Goal: Task Accomplishment & Management: Manage account settings

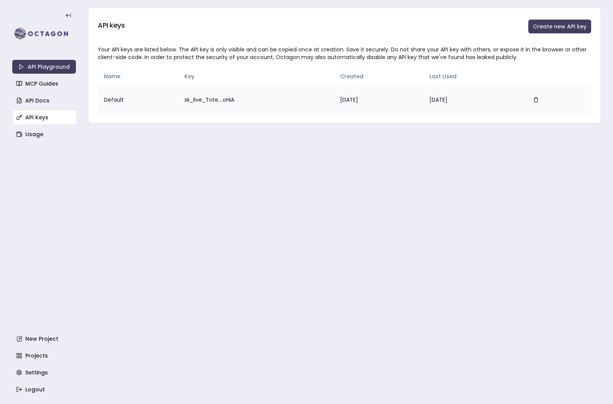
click at [179, 100] on td "sk_live_Tote....oHiA" at bounding box center [256, 100] width 156 height 28
click at [32, 133] on link "Usage" at bounding box center [45, 134] width 64 height 14
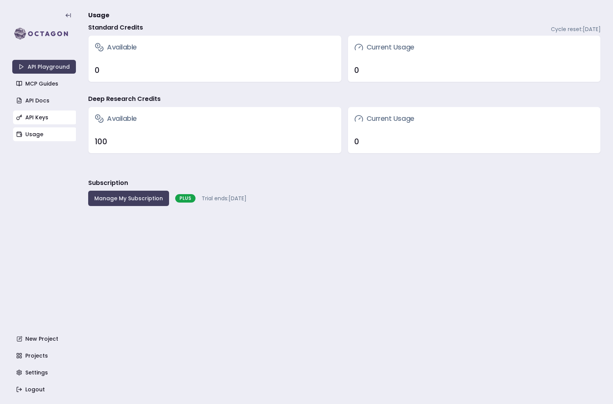
click at [44, 121] on link "API Keys" at bounding box center [45, 117] width 64 height 14
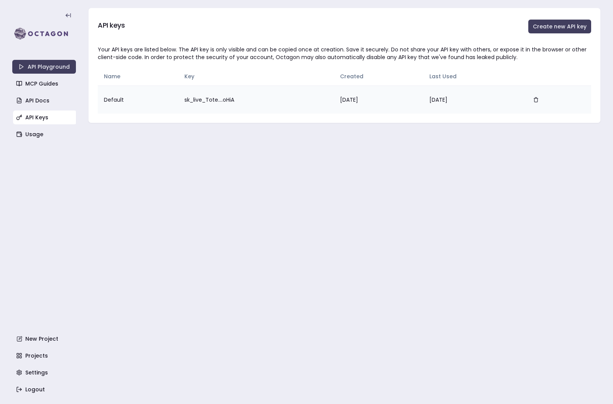
click at [472, 97] on td "Sep 17, 2025" at bounding box center [472, 100] width 99 height 28
click at [565, 26] on button "Create new API key" at bounding box center [559, 27] width 63 height 14
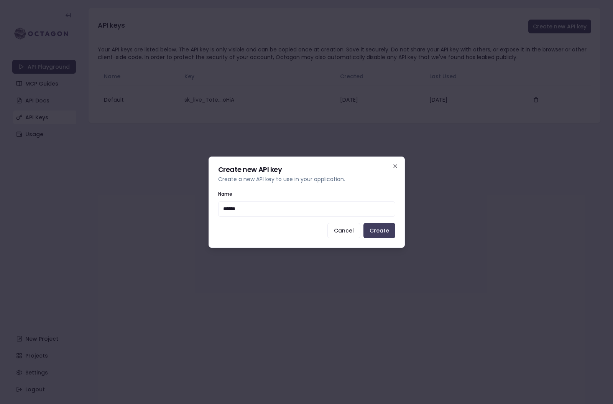
drag, startPoint x: 321, startPoint y: 203, endPoint x: 257, endPoint y: 236, distance: 71.7
click at [257, 236] on div "Cancel Create" at bounding box center [306, 230] width 177 height 15
click at [255, 210] on input "******" at bounding box center [306, 208] width 177 height 15
type input "******"
click at [378, 229] on button "Create" at bounding box center [380, 230] width 32 height 15
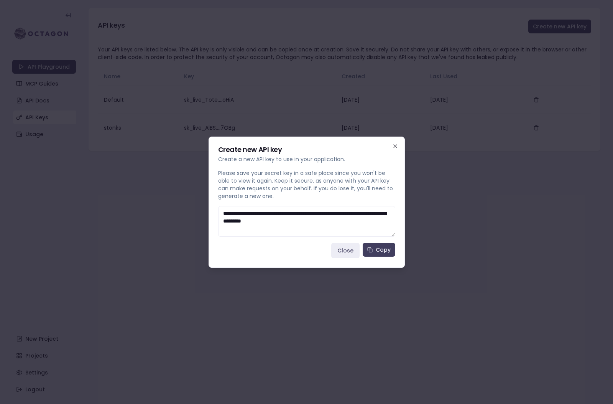
click at [347, 221] on textarea "**********" at bounding box center [306, 221] width 177 height 31
click at [373, 217] on textarea "**********" at bounding box center [306, 221] width 177 height 31
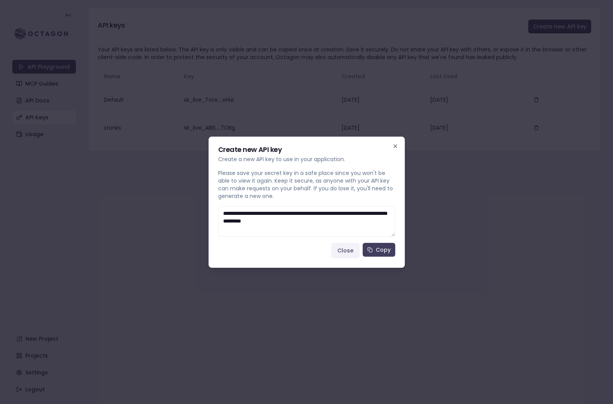
click at [346, 250] on button "Close" at bounding box center [345, 250] width 28 height 15
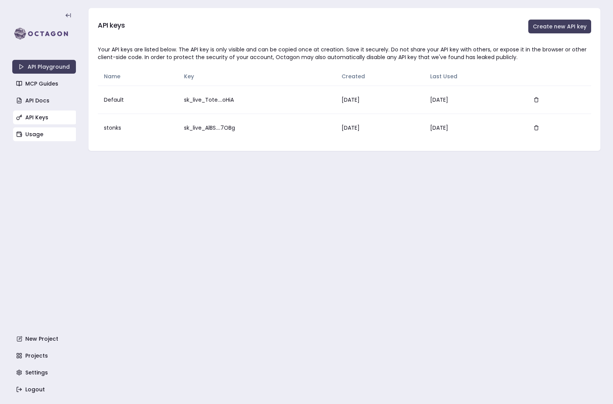
click at [37, 138] on link "Usage" at bounding box center [45, 134] width 64 height 14
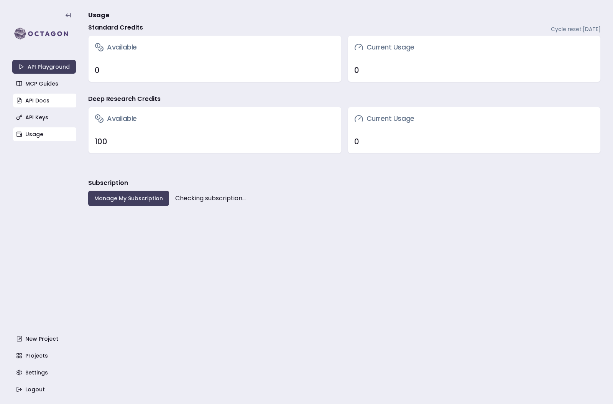
click at [41, 98] on link "API Docs" at bounding box center [45, 101] width 64 height 14
click at [58, 103] on link "API Docs" at bounding box center [45, 101] width 64 height 14
click at [38, 104] on link "API Docs" at bounding box center [45, 101] width 64 height 14
click at [40, 116] on link "API Keys" at bounding box center [45, 117] width 64 height 14
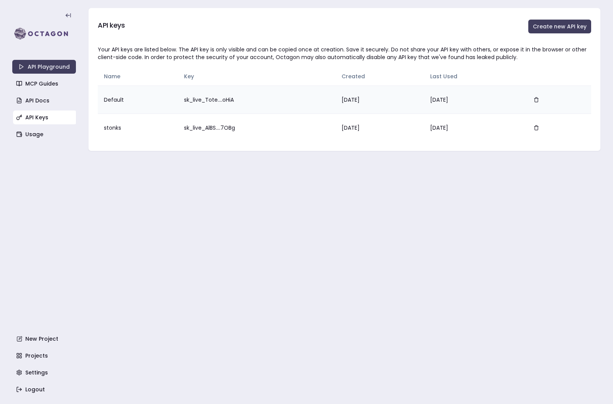
click at [216, 95] on td "sk_live_Tote....oHiA" at bounding box center [257, 100] width 158 height 28
click at [219, 130] on td "sk_live_AlBS....7OBg" at bounding box center [257, 127] width 158 height 28
click at [203, 128] on td "sk_live_AlBS....7OBg" at bounding box center [257, 127] width 158 height 28
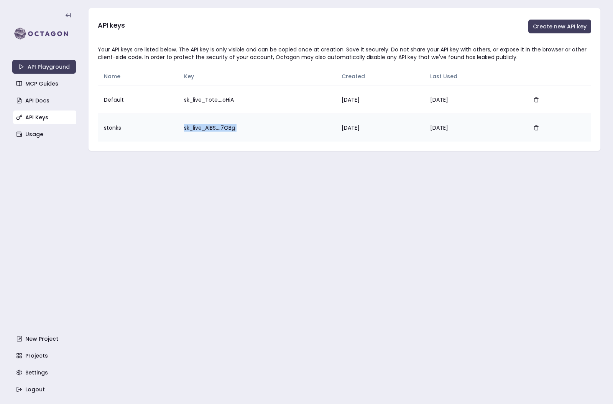
click at [232, 128] on td "sk_live_AlBS....7OBg" at bounding box center [257, 127] width 158 height 28
click at [570, 31] on button "Create new API key" at bounding box center [559, 27] width 63 height 14
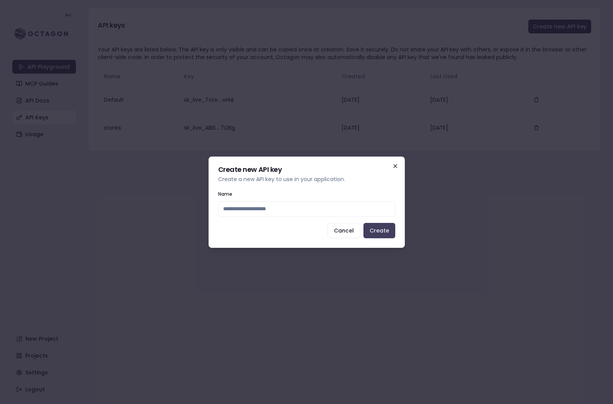
click at [396, 165] on icon "button" at bounding box center [395, 165] width 3 height 3
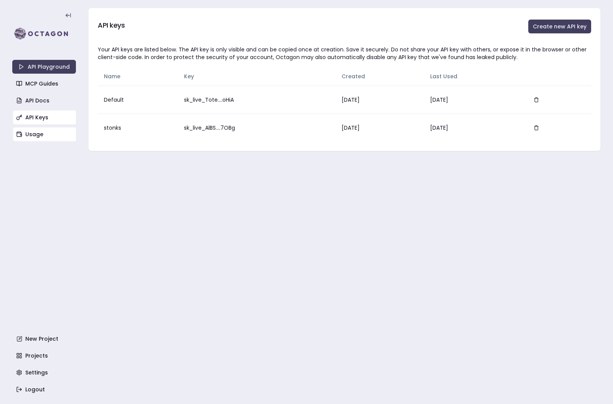
click at [35, 136] on link "Usage" at bounding box center [45, 134] width 64 height 14
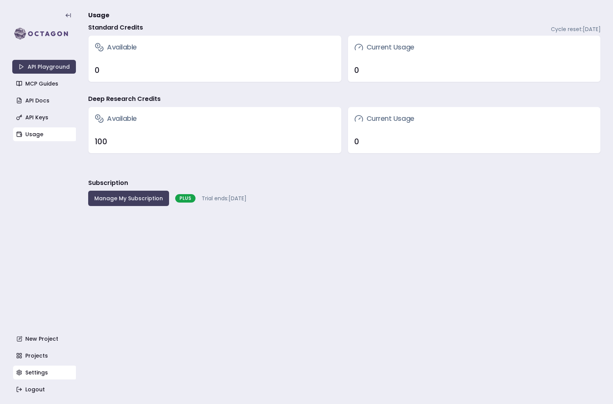
click at [40, 372] on link "Settings" at bounding box center [45, 372] width 64 height 14
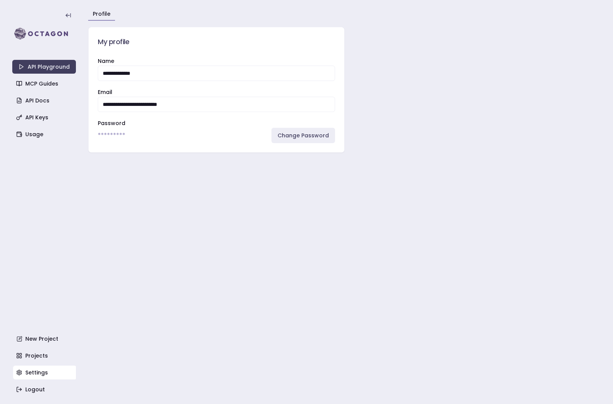
click at [155, 102] on input "**********" at bounding box center [216, 104] width 237 height 15
click at [42, 136] on link "Usage" at bounding box center [45, 134] width 64 height 14
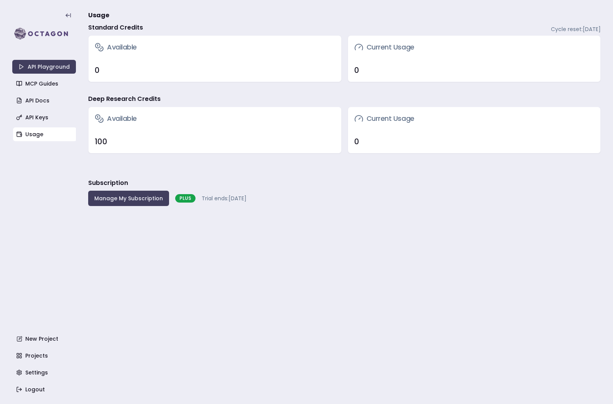
click at [43, 125] on div "API Playground MCP Guides API Docs API Keys Usage New Project Projects Settings…" at bounding box center [44, 202] width 64 height 388
click at [42, 116] on link "API Keys" at bounding box center [45, 117] width 64 height 14
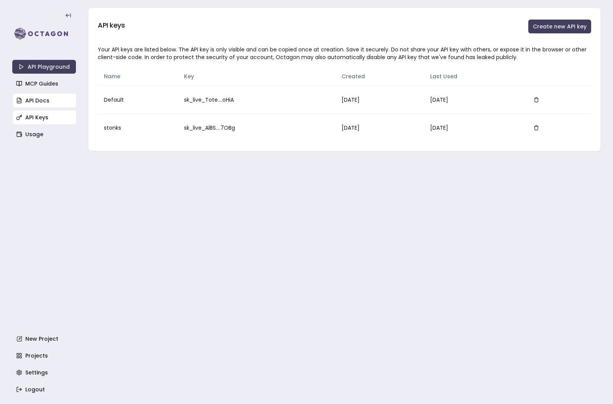
click at [35, 98] on link "API Docs" at bounding box center [45, 101] width 64 height 14
click at [45, 66] on link "API Playground" at bounding box center [44, 67] width 64 height 14
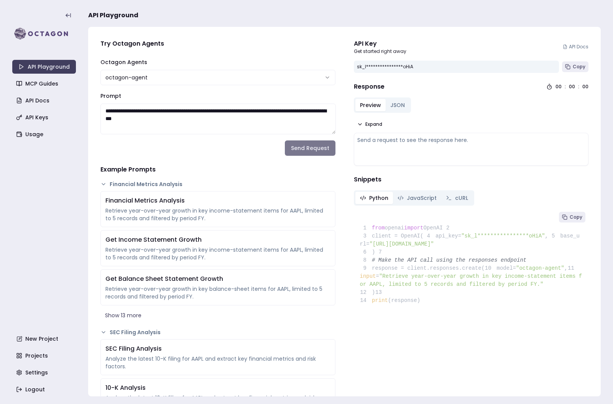
click at [306, 146] on button "Send Request" at bounding box center [310, 147] width 51 height 15
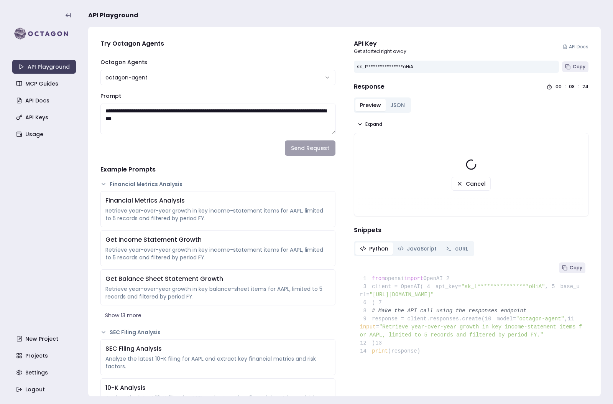
click at [466, 247] on button "cURL" at bounding box center [456, 248] width 31 height 12
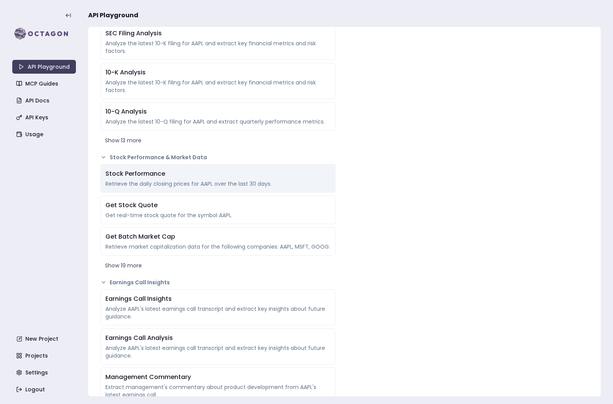
click at [187, 175] on div "Stock Performance" at bounding box center [217, 173] width 225 height 9
type textarea "**********"
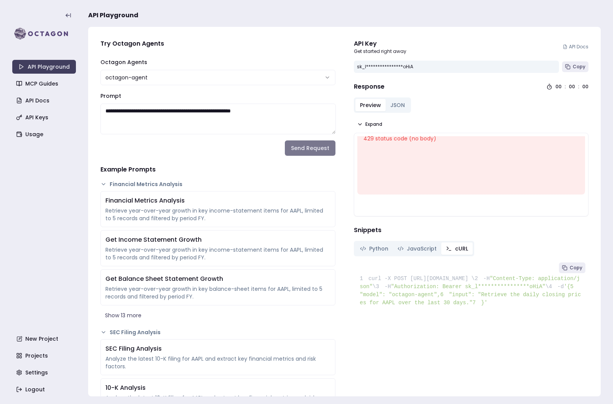
click at [306, 150] on button "Send Request" at bounding box center [310, 147] width 51 height 15
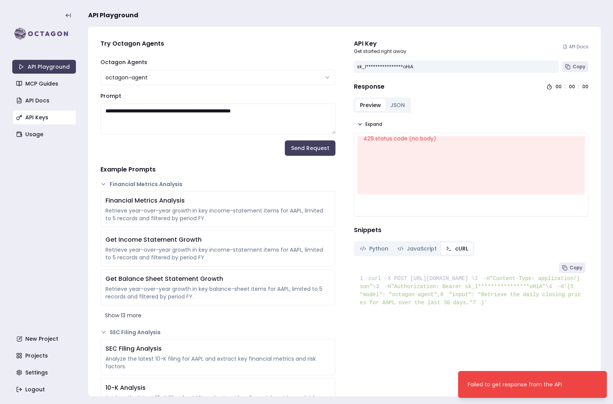
click at [36, 117] on link "API Keys" at bounding box center [45, 117] width 64 height 14
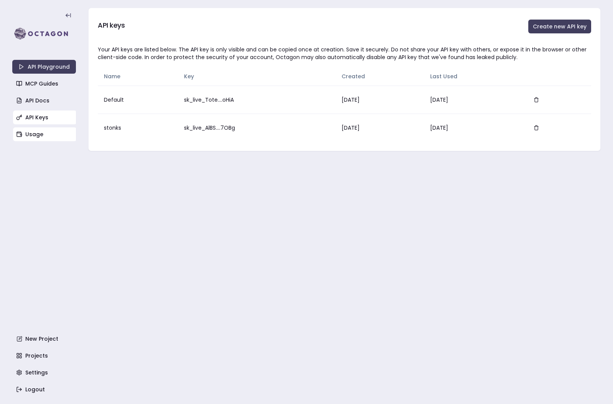
click at [42, 137] on link "Usage" at bounding box center [45, 134] width 64 height 14
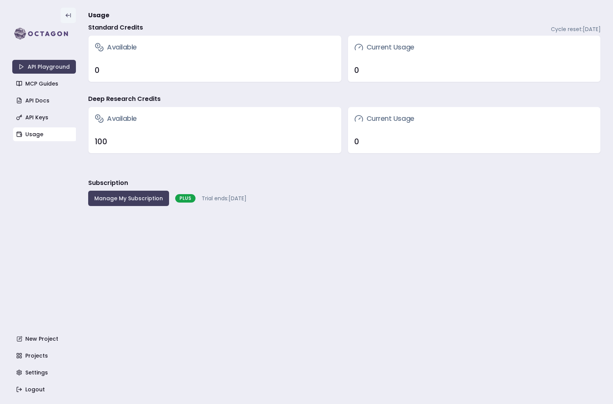
click at [67, 15] on icon at bounding box center [68, 15] width 6 height 6
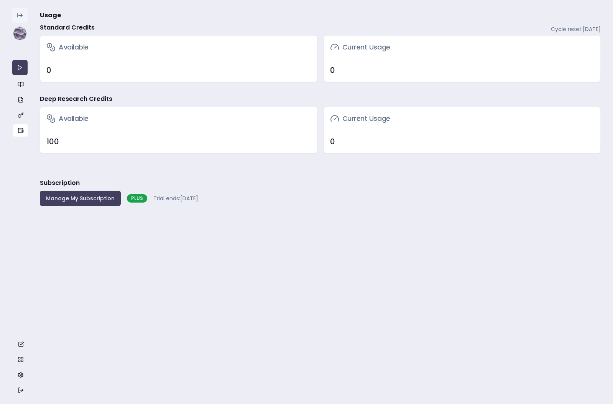
click at [16, 20] on button at bounding box center [19, 15] width 15 height 15
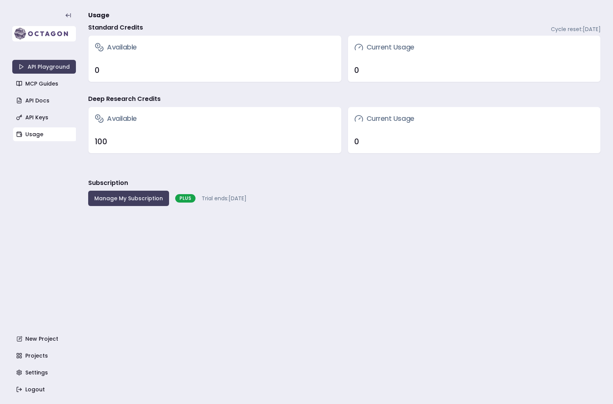
click at [35, 26] on img at bounding box center [44, 33] width 64 height 15
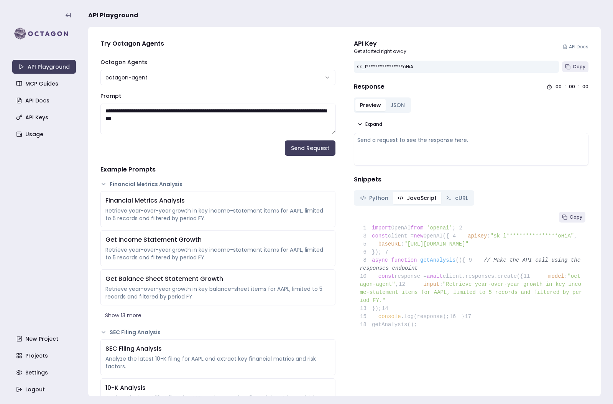
click at [416, 199] on span "JavaScript" at bounding box center [422, 198] width 30 height 8
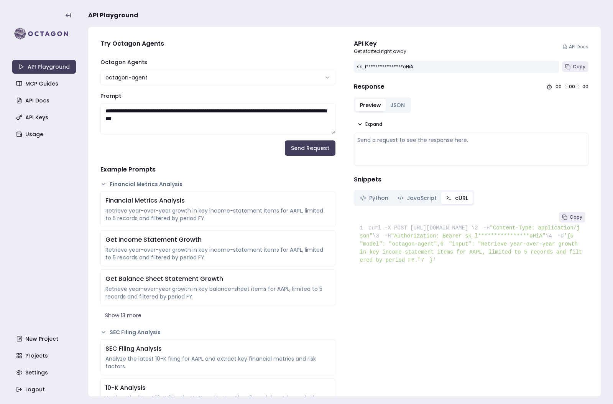
click at [449, 203] on button "cURL" at bounding box center [456, 198] width 31 height 12
click at [39, 383] on link "Logout" at bounding box center [45, 389] width 64 height 14
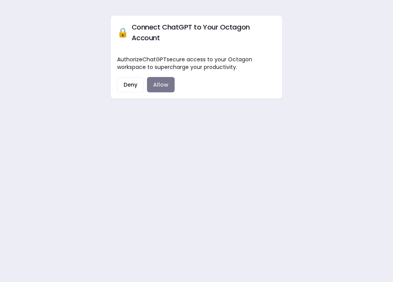
click at [163, 77] on button "Allow" at bounding box center [161, 84] width 28 height 15
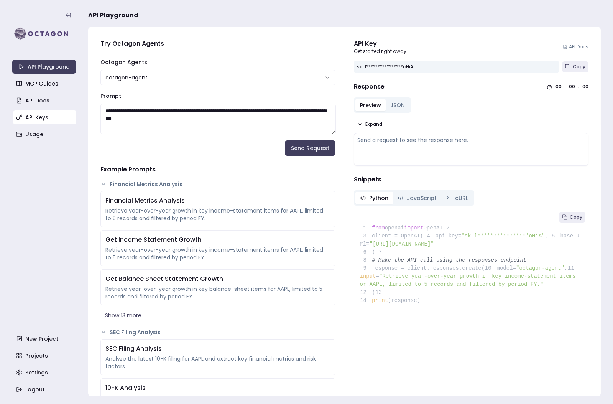
click at [37, 117] on link "API Keys" at bounding box center [45, 117] width 64 height 14
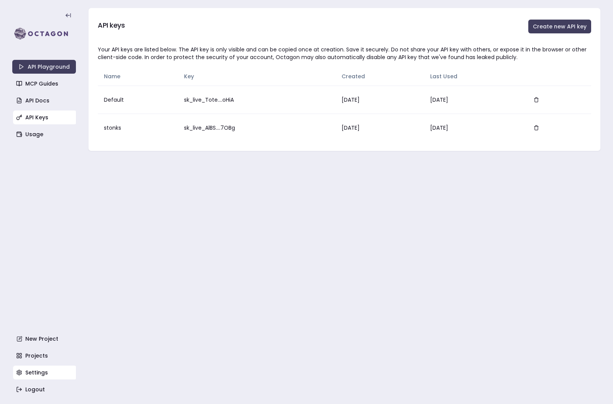
click at [38, 373] on link "Settings" at bounding box center [45, 372] width 64 height 14
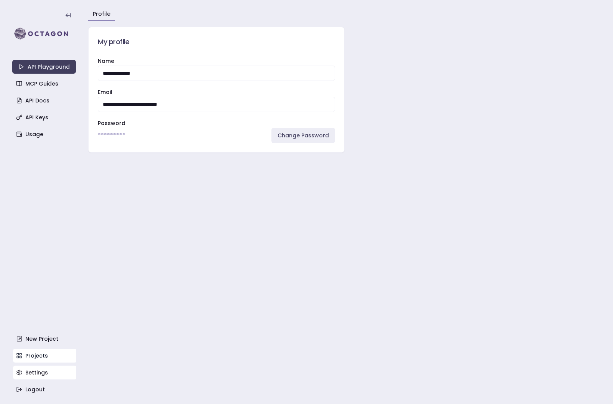
click at [43, 354] on link "Projects" at bounding box center [45, 356] width 64 height 14
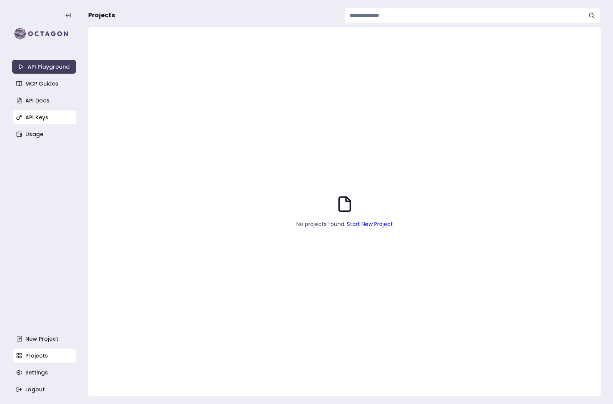
click at [45, 123] on link "API Keys" at bounding box center [45, 117] width 64 height 14
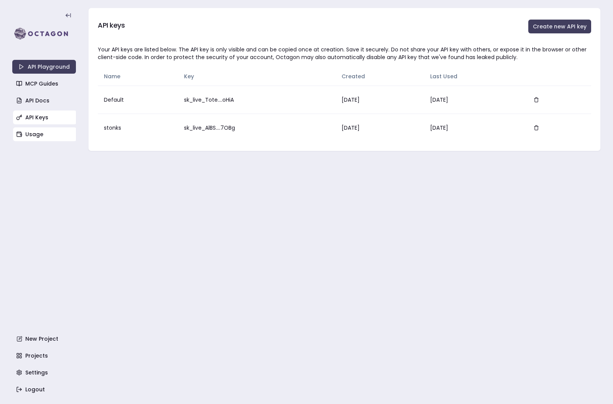
click at [39, 138] on link "Usage" at bounding box center [45, 134] width 64 height 14
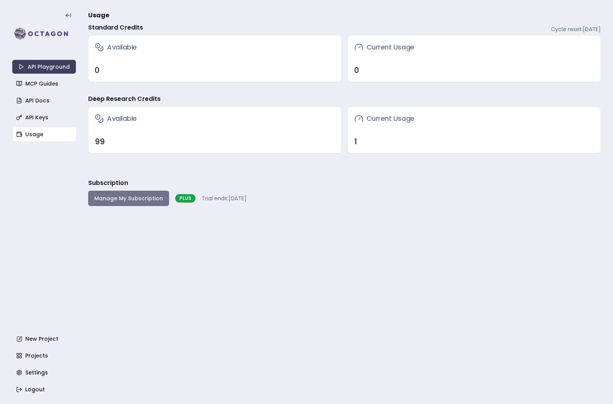
click at [151, 204] on button "Manage My Subscription" at bounding box center [128, 198] width 81 height 15
